Goal: Transaction & Acquisition: Book appointment/travel/reservation

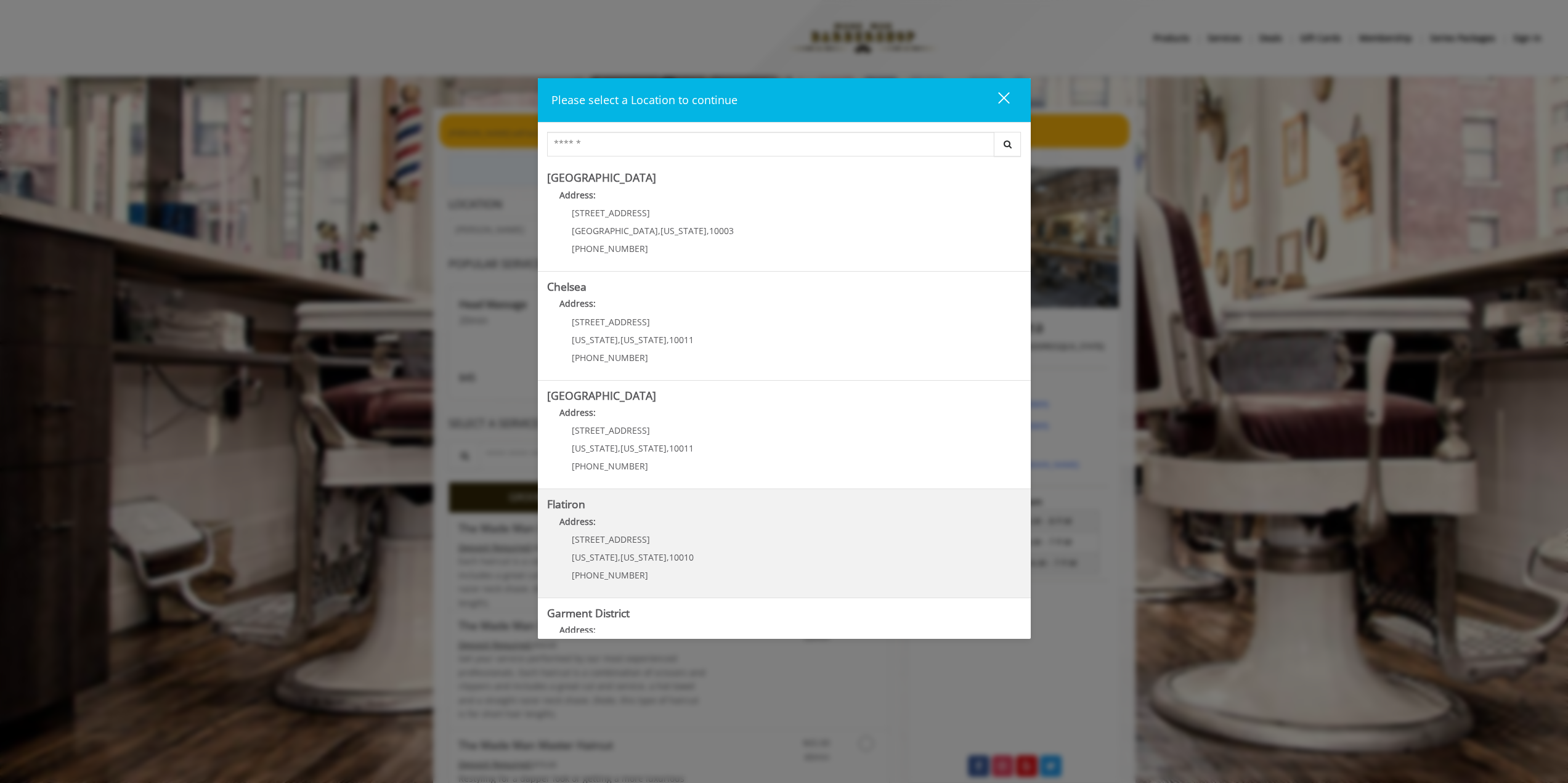
click at [719, 514] on "Flatiron Address: [STREET_ADDRESS][US_STATE][US_STATE] (917) 475-1765" at bounding box center [784, 543] width 475 height 90
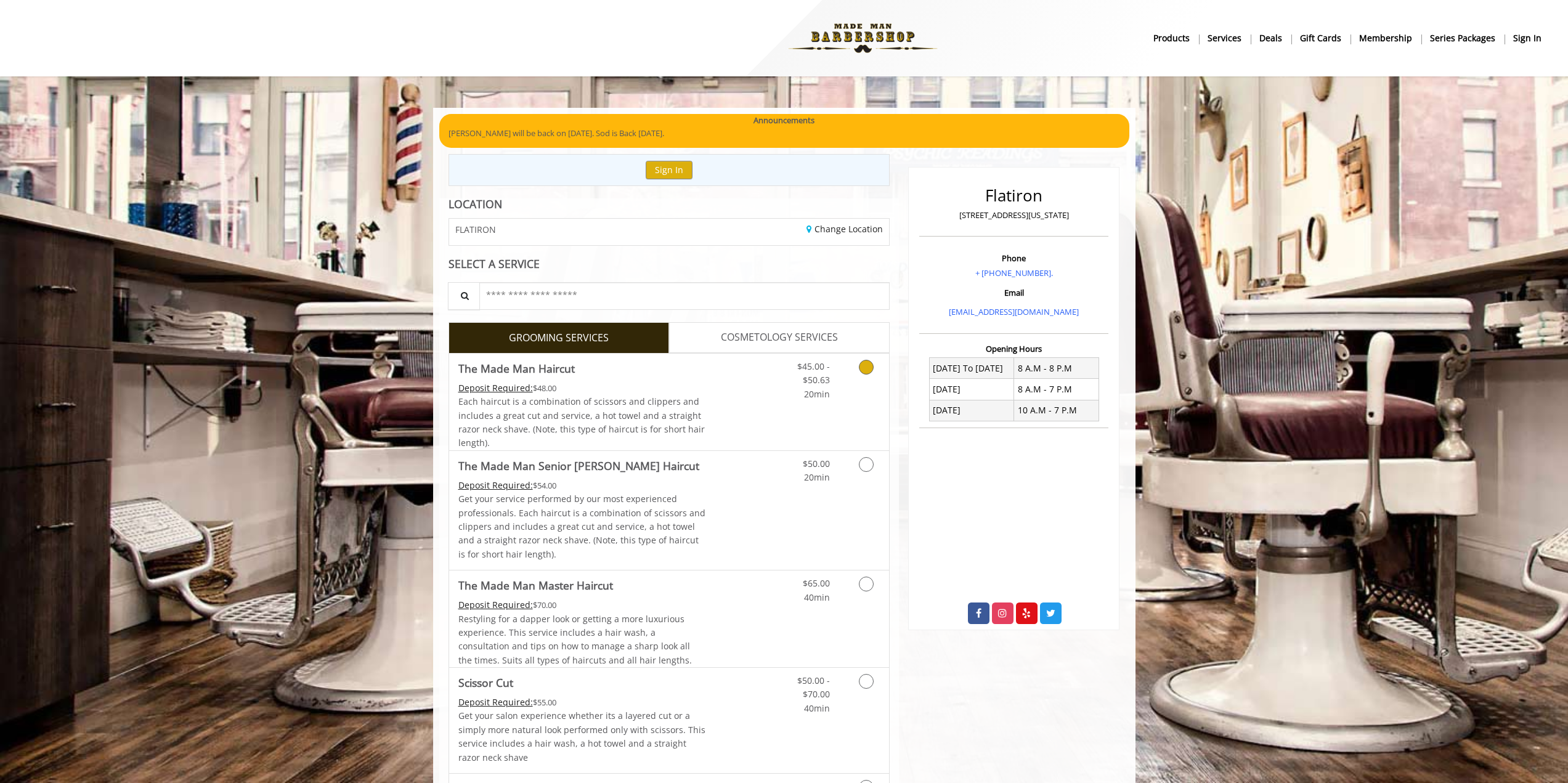
click at [645, 413] on span "Each haircut is a combination of scissors and clippers and includes a great cut…" at bounding box center [581, 422] width 246 height 53
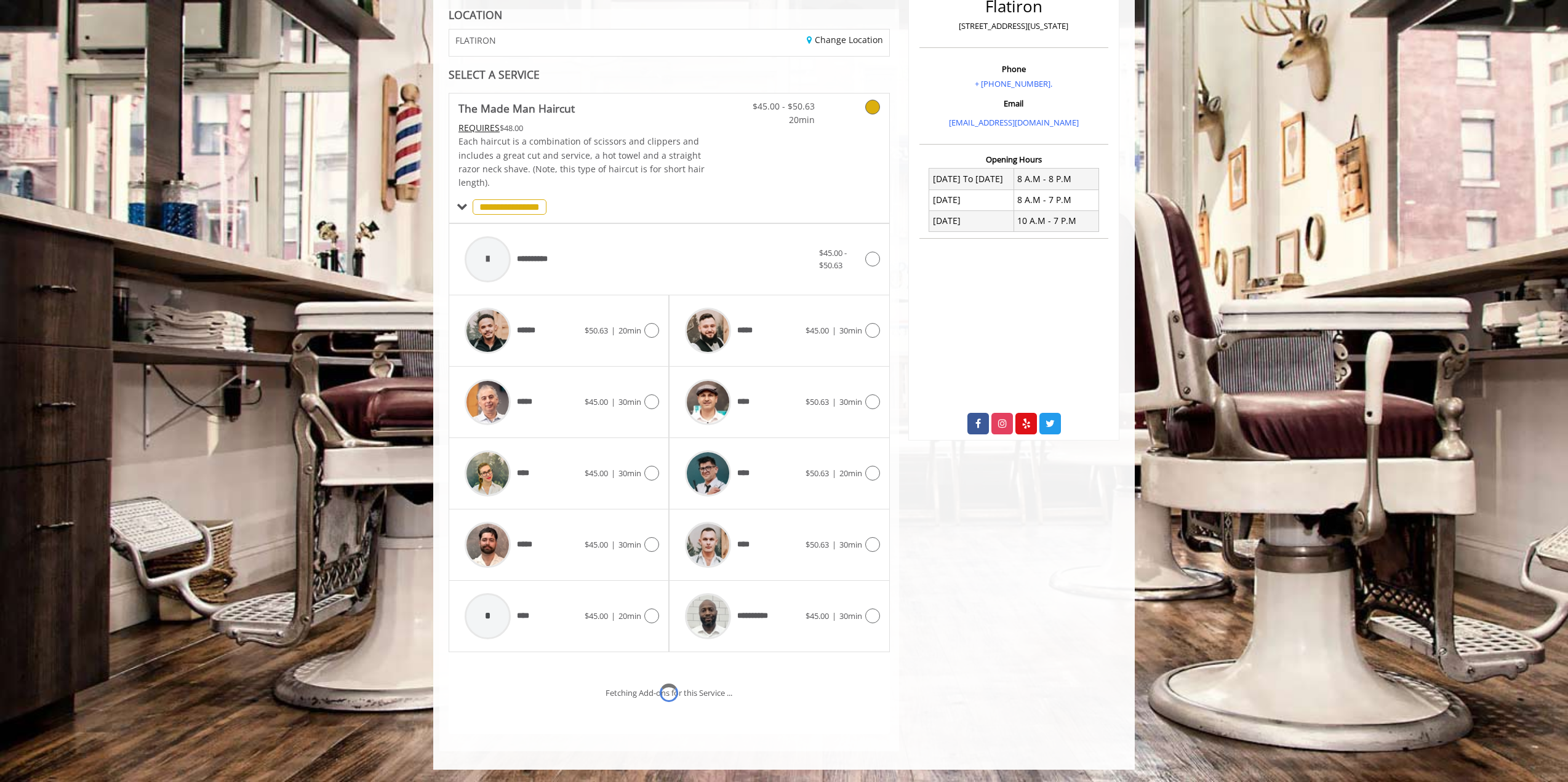
scroll to position [241, 0]
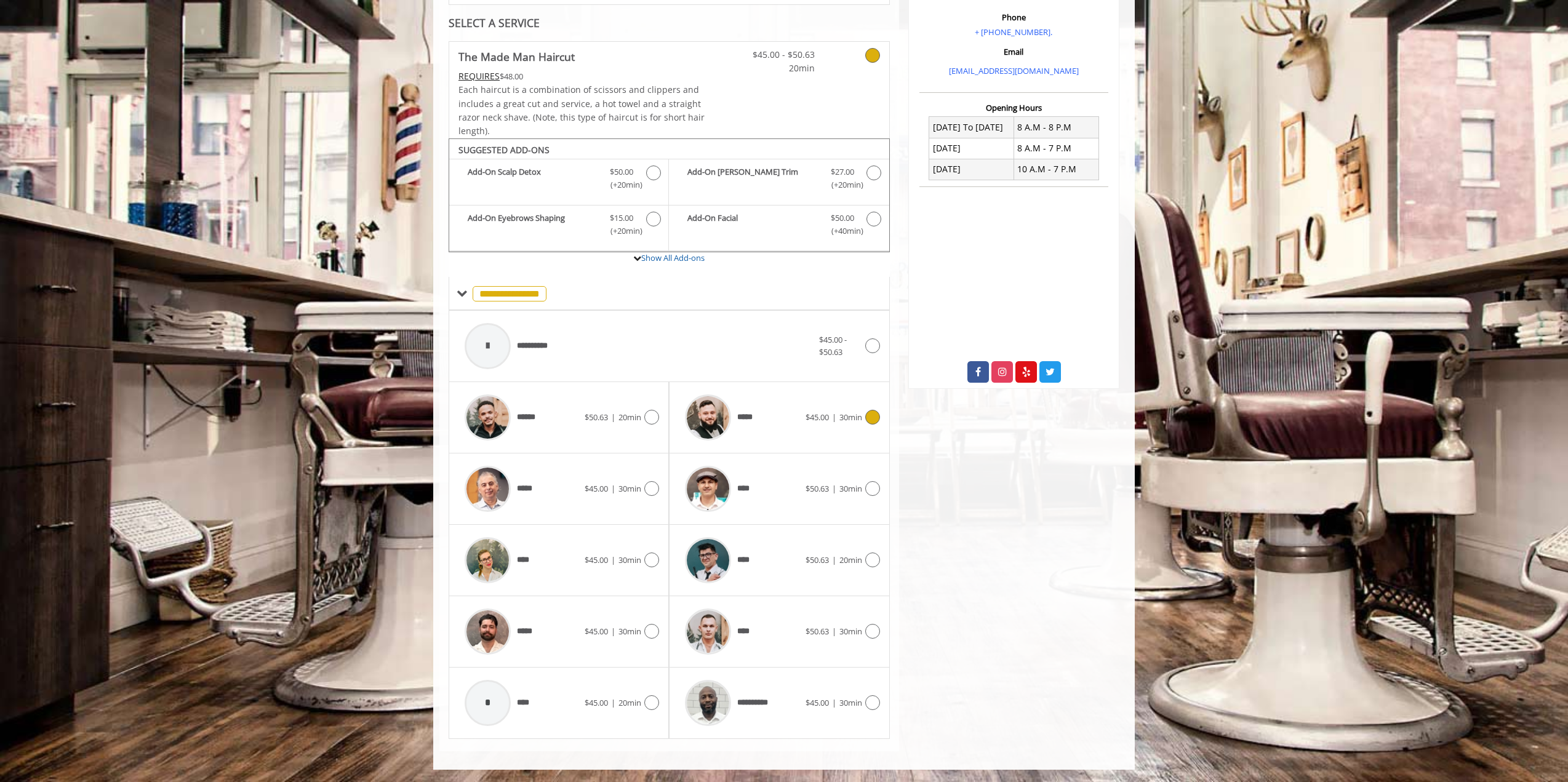
click at [850, 425] on div "$45.00 | 30min" at bounding box center [843, 417] width 75 height 15
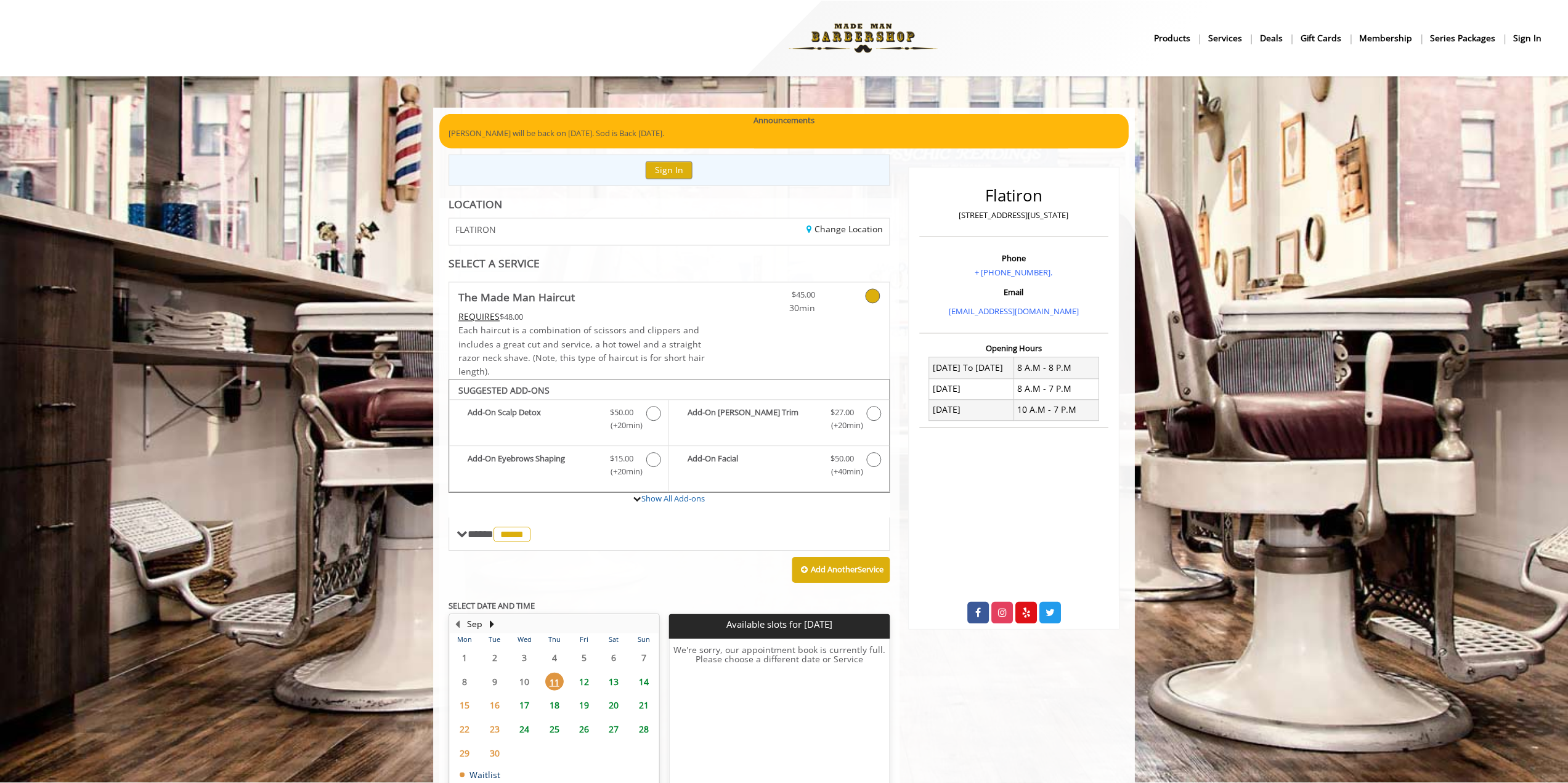
scroll to position [0, 0]
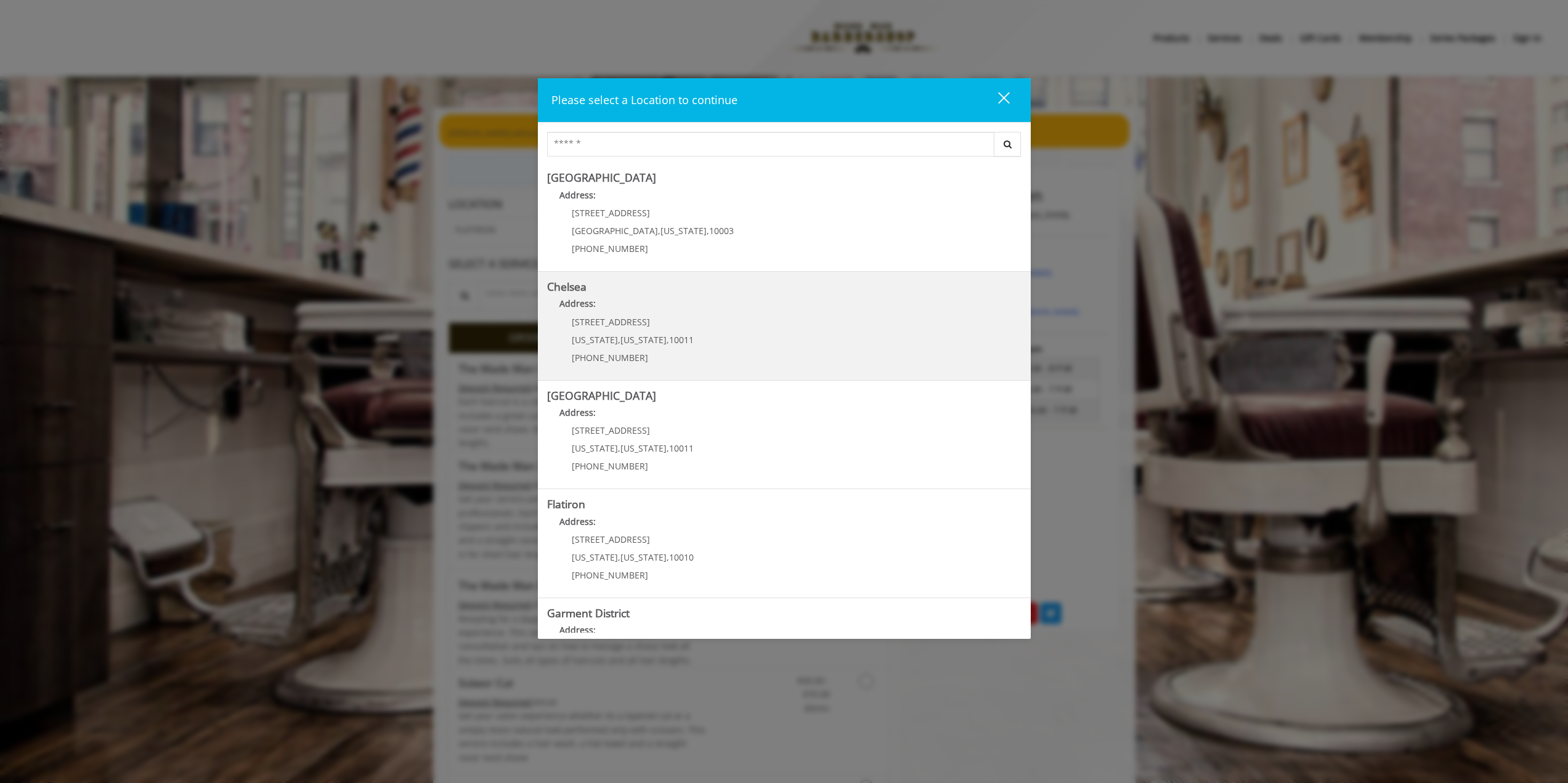
click at [697, 356] on link "Chelsea Address: 169/170 W 23rd St New York , New York , 10011 (917) 639-3902" at bounding box center [784, 326] width 475 height 90
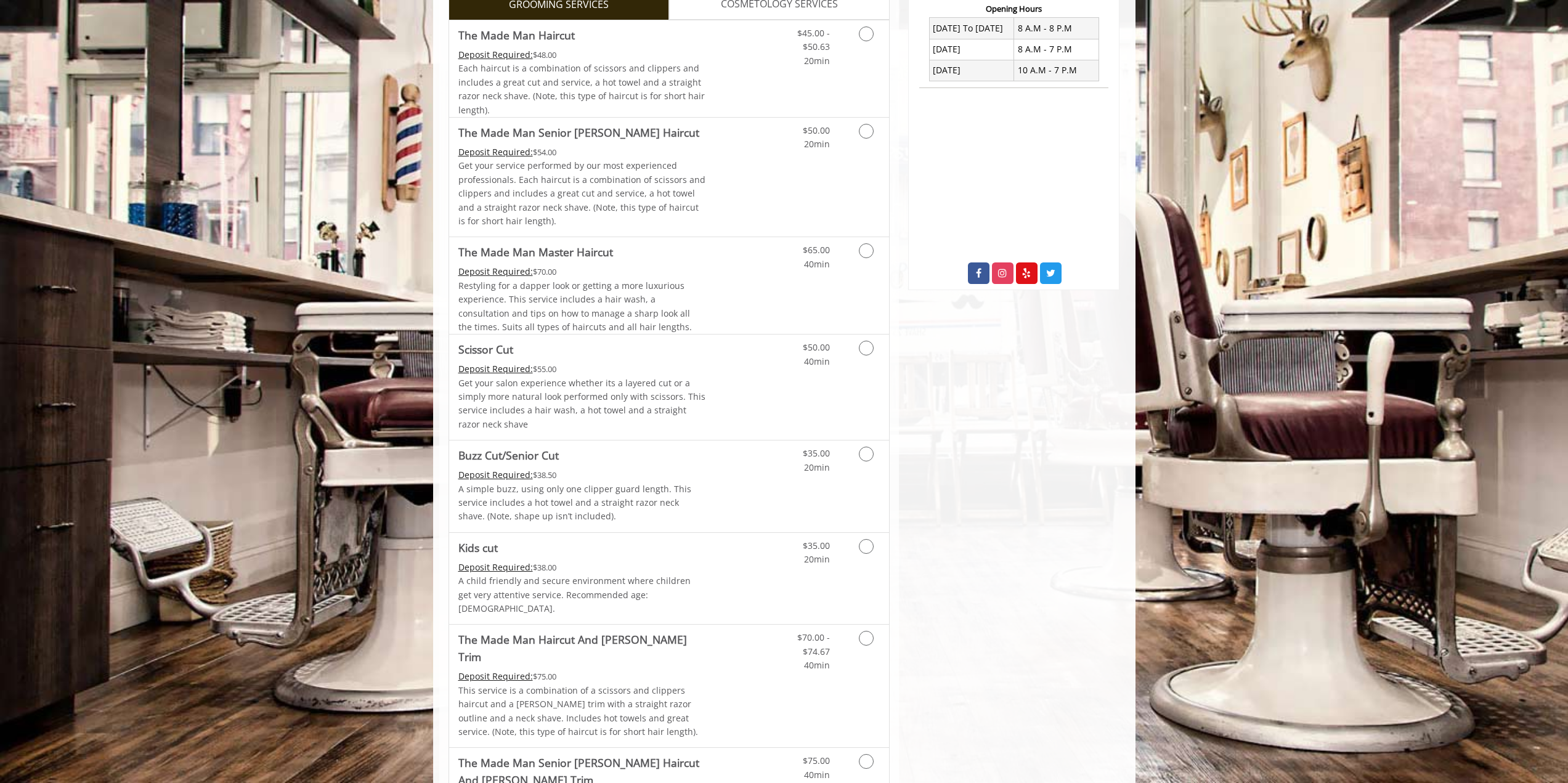
scroll to position [246, 0]
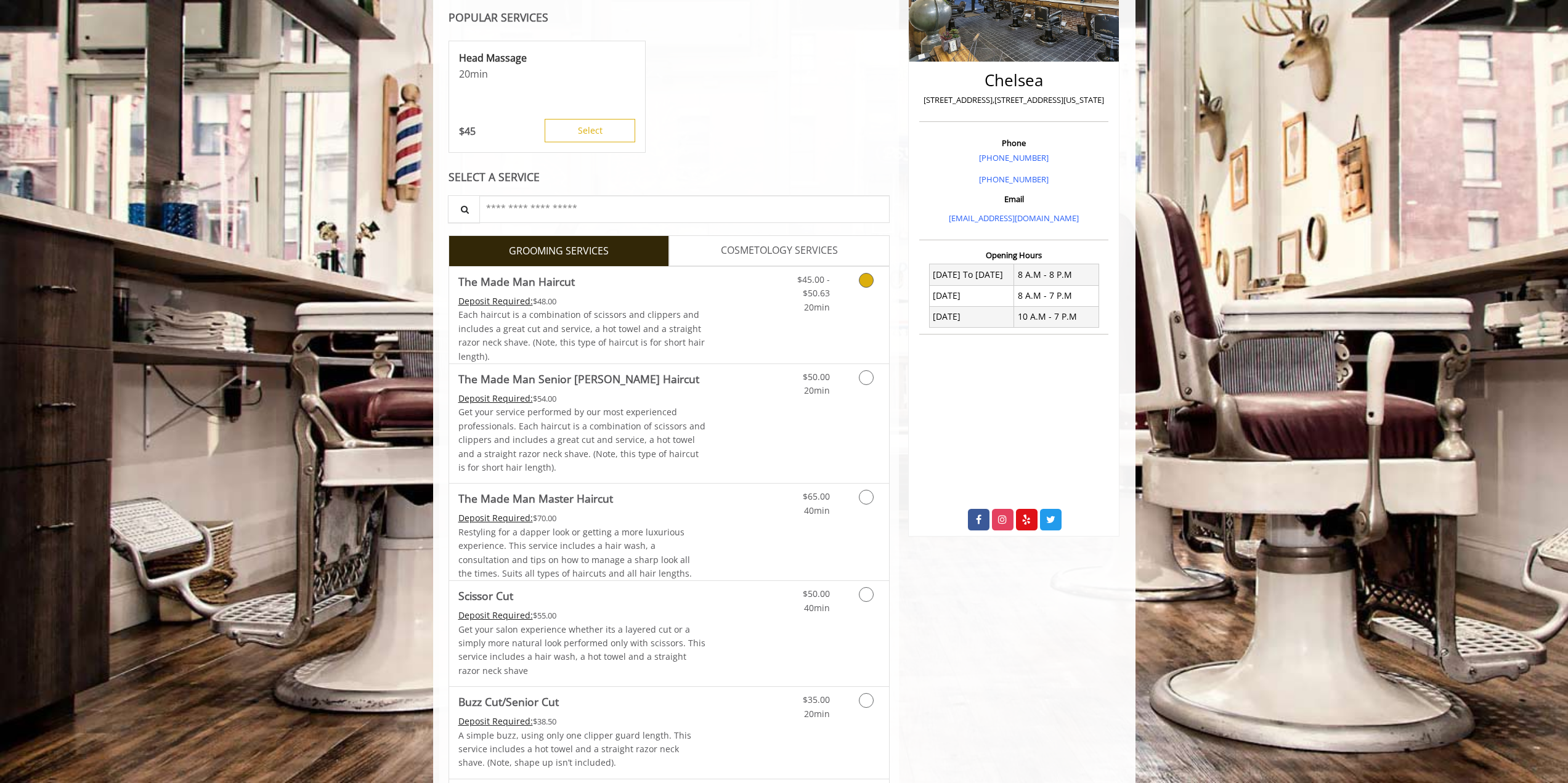
click at [857, 288] on link "Grooming services" at bounding box center [864, 290] width 32 height 47
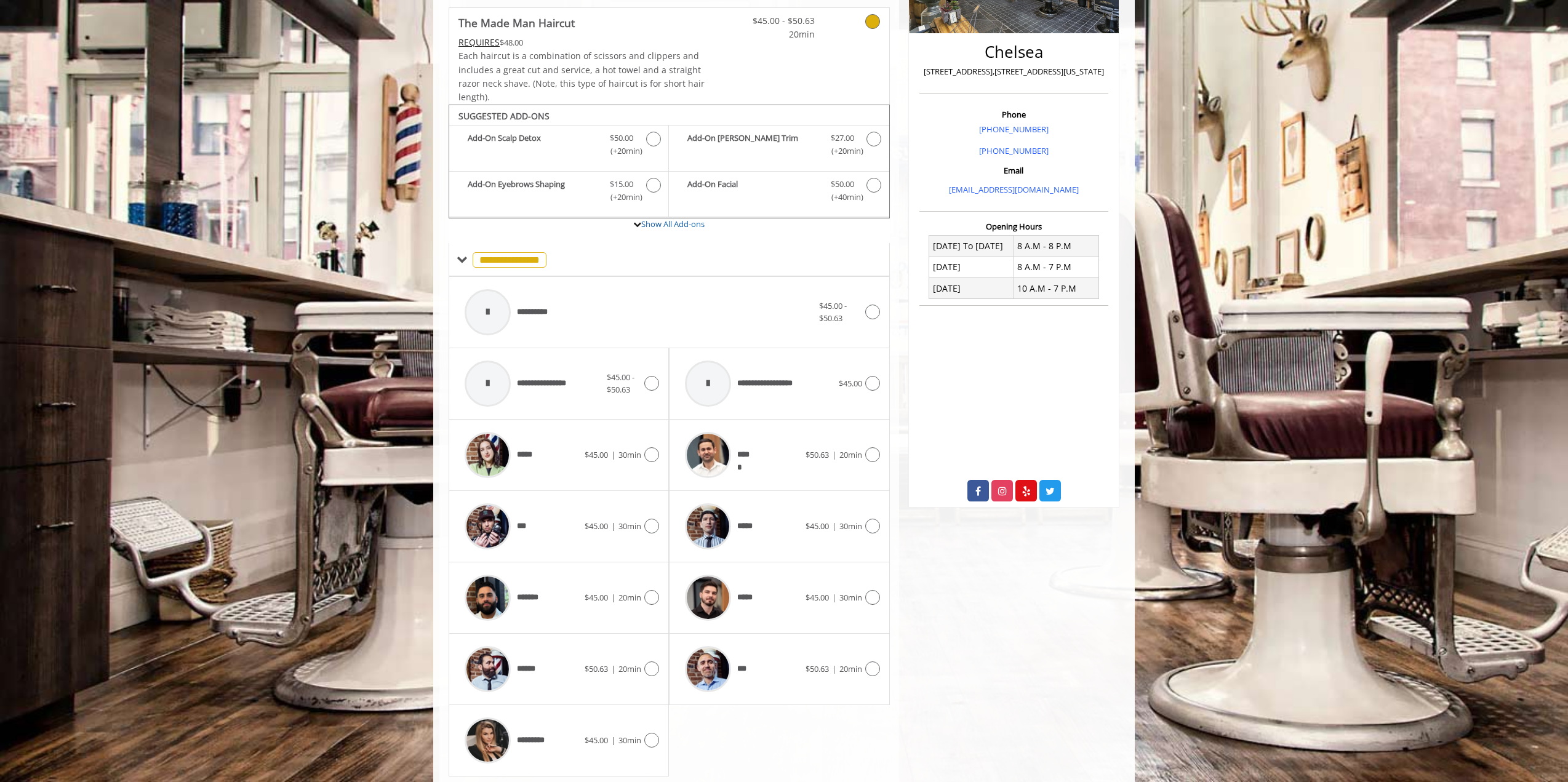
scroll to position [312, 0]
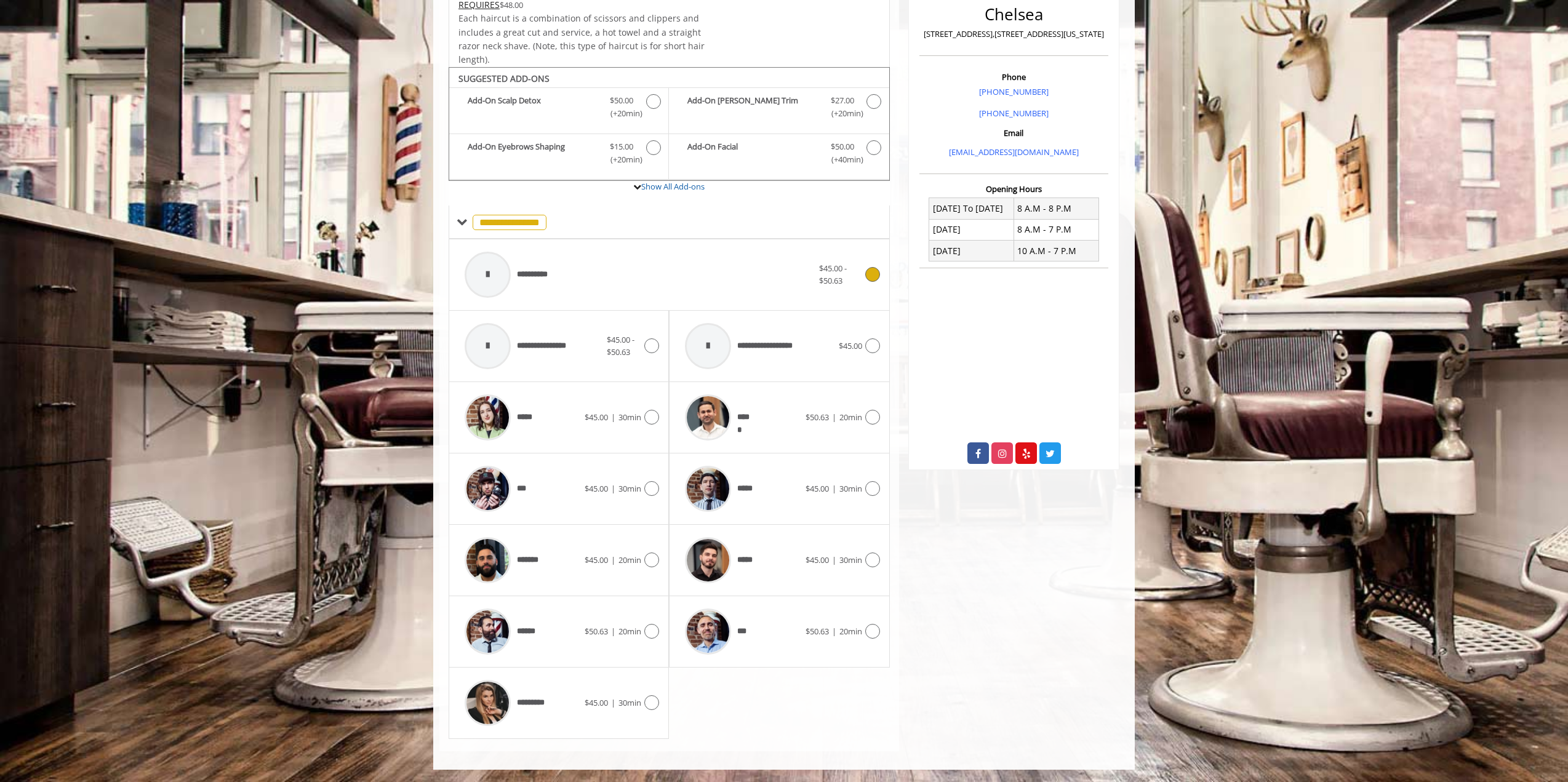
click at [806, 273] on div "**********" at bounding box center [638, 275] width 361 height 58
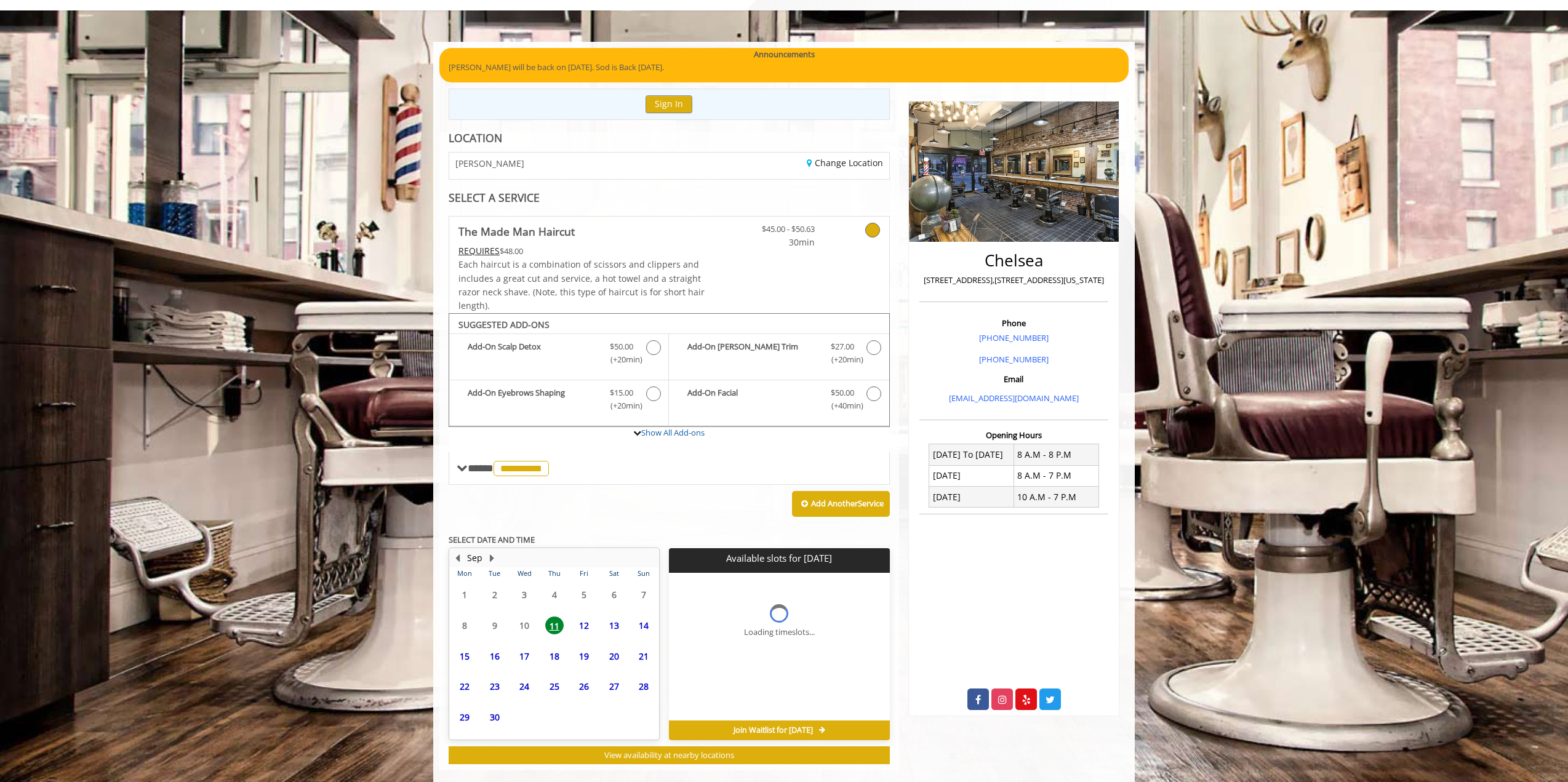
scroll to position [85, 0]
